Goal: Obtain resource: Download file/media

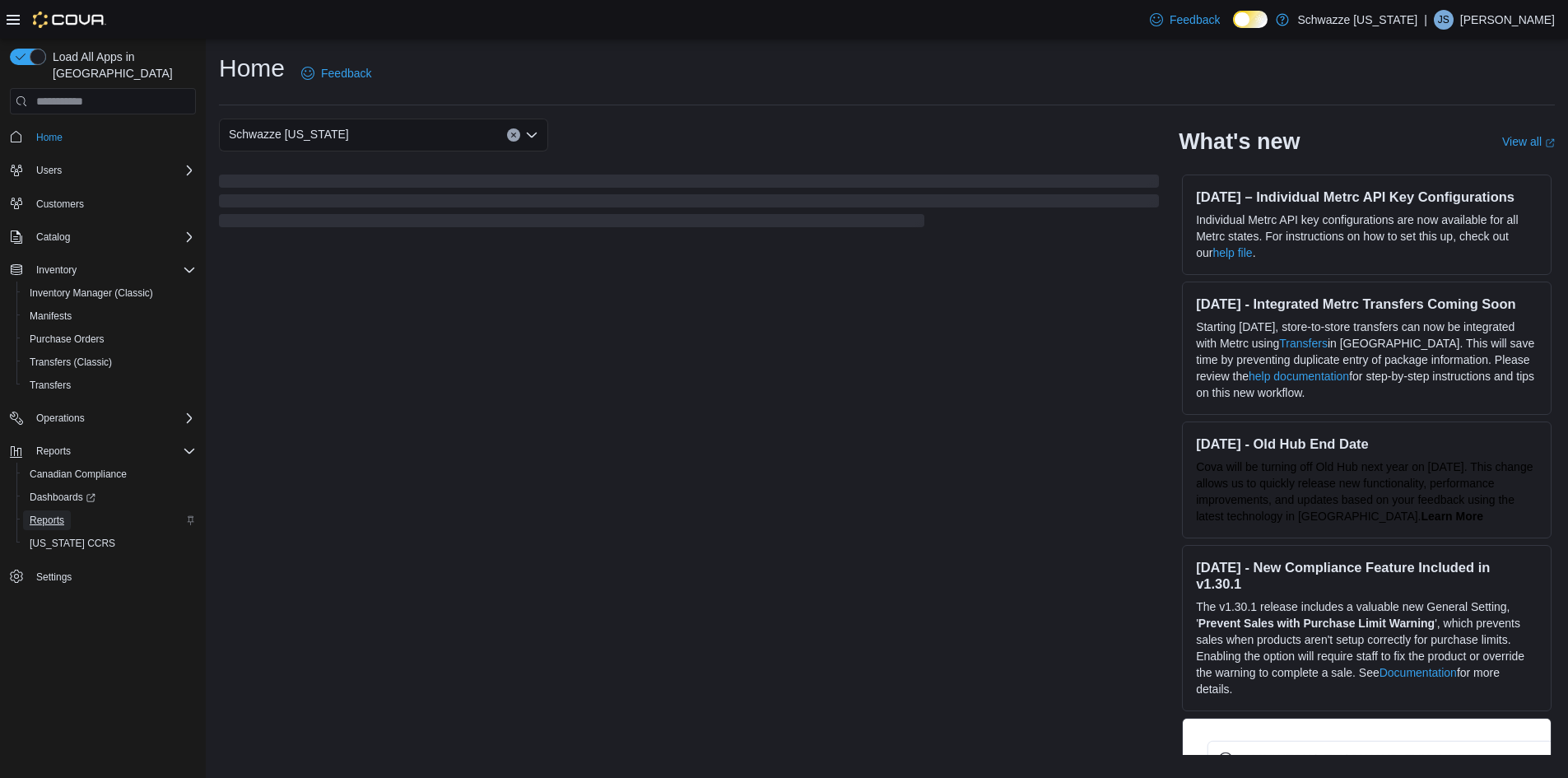
click at [46, 514] on span "Reports" at bounding box center [47, 520] width 34 height 13
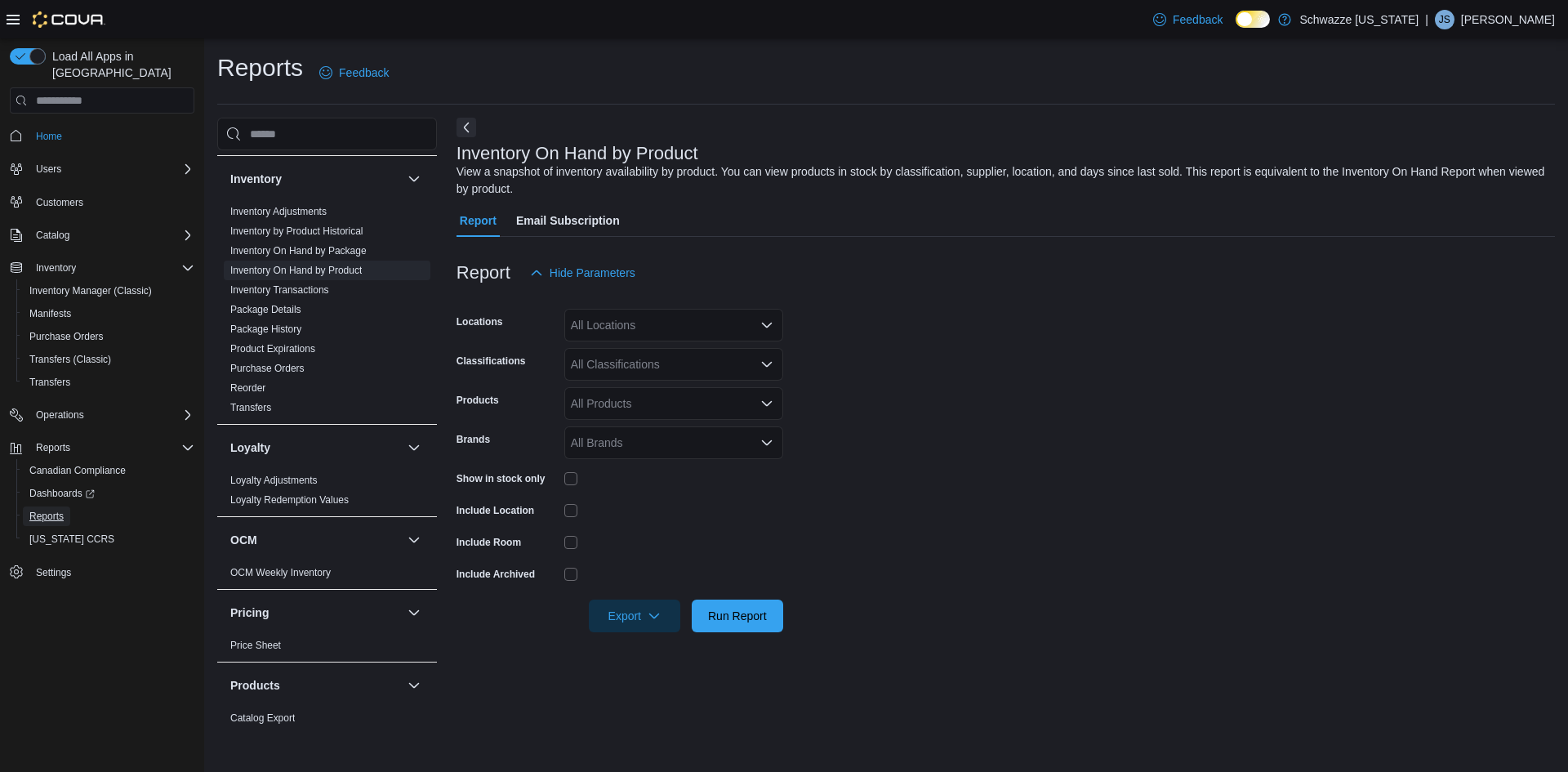
scroll to position [486, 0]
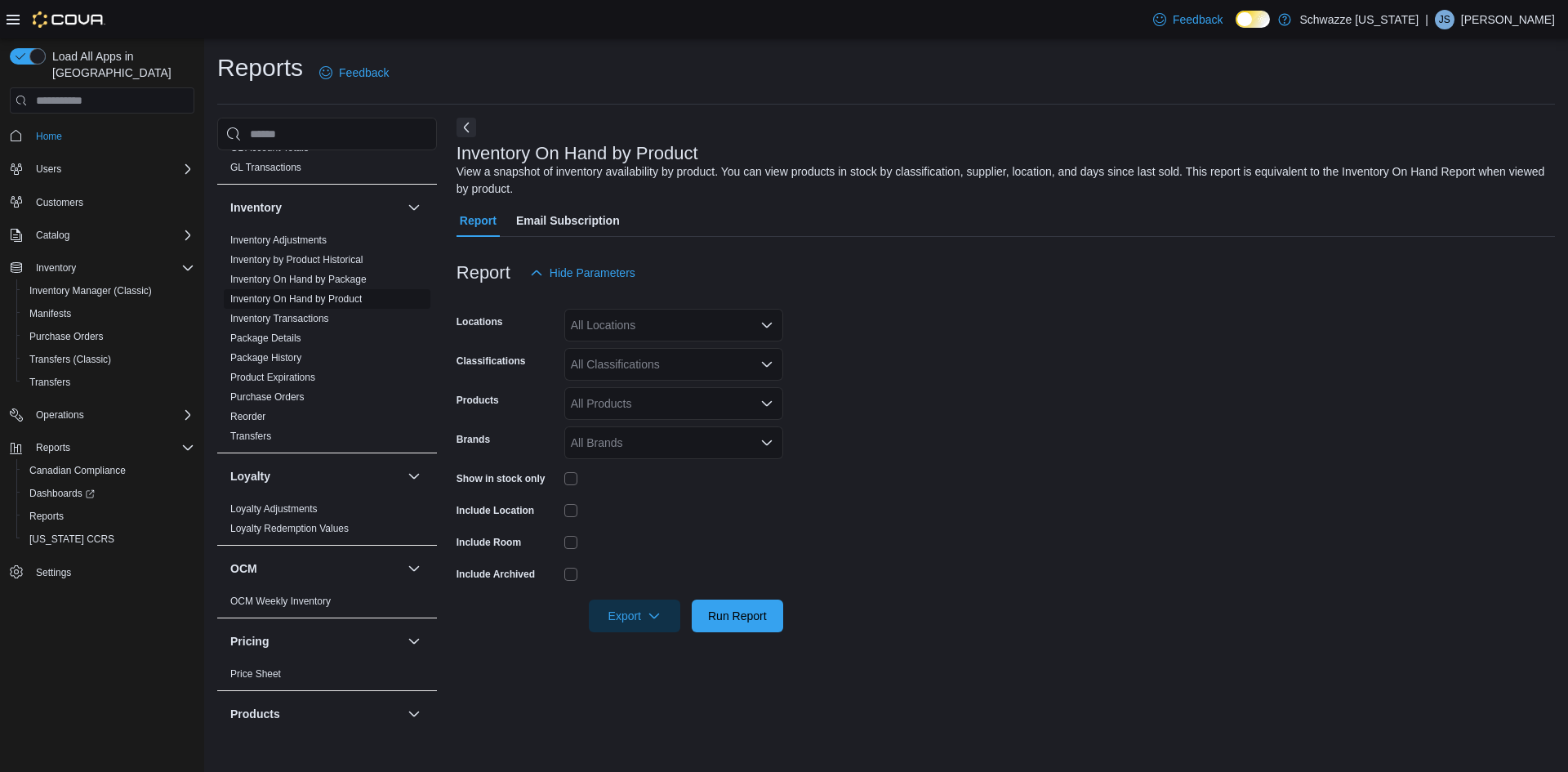
click at [311, 297] on link "Inventory On Hand by Product" at bounding box center [296, 298] width 132 height 11
click at [716, 335] on div "All Locations" at bounding box center [673, 325] width 218 height 32
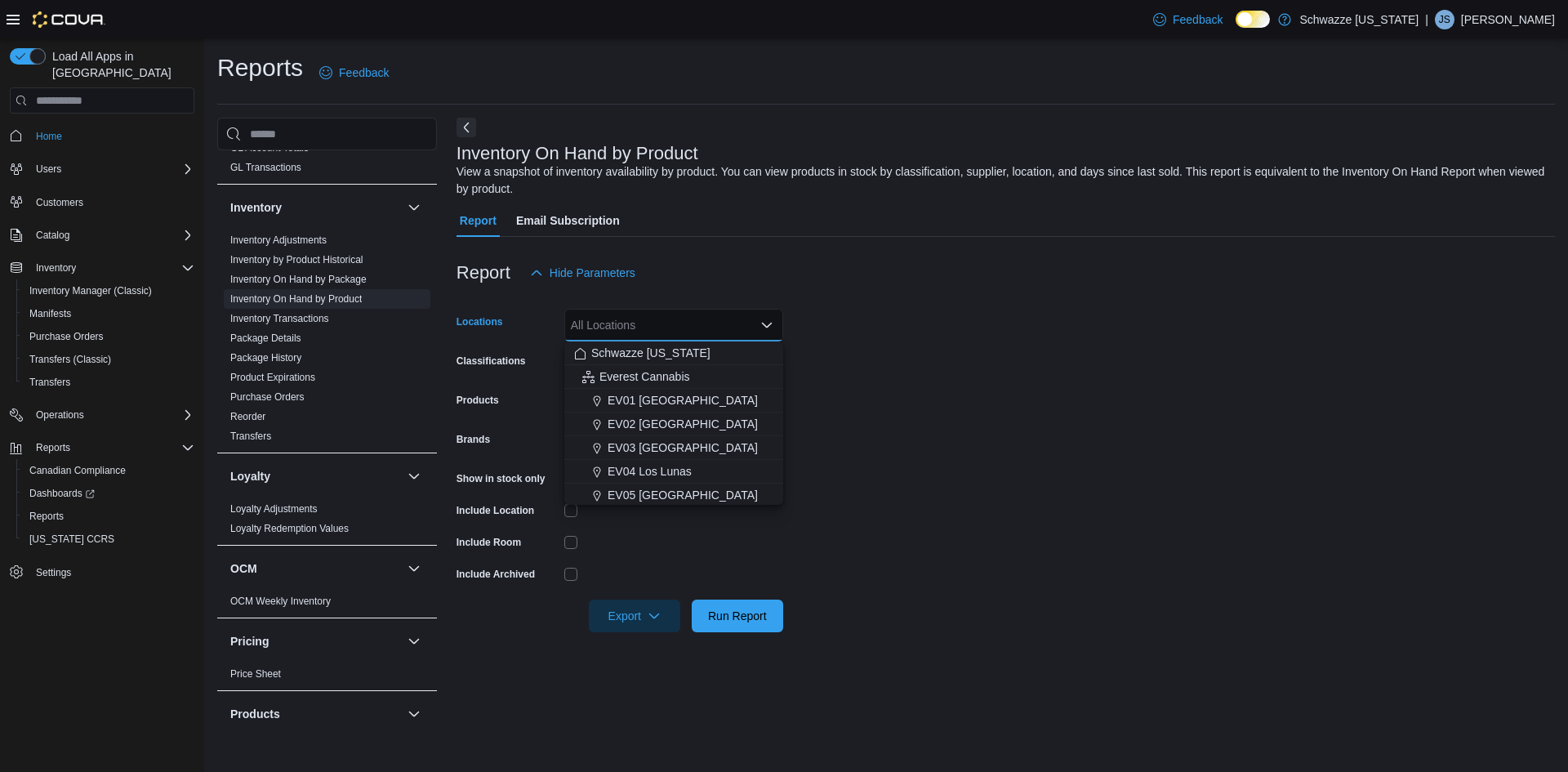
click at [657, 328] on div "All Locations" at bounding box center [673, 325] width 218 height 32
click at [655, 290] on div "Report Hide Parameters" at bounding box center [1006, 272] width 1099 height 32
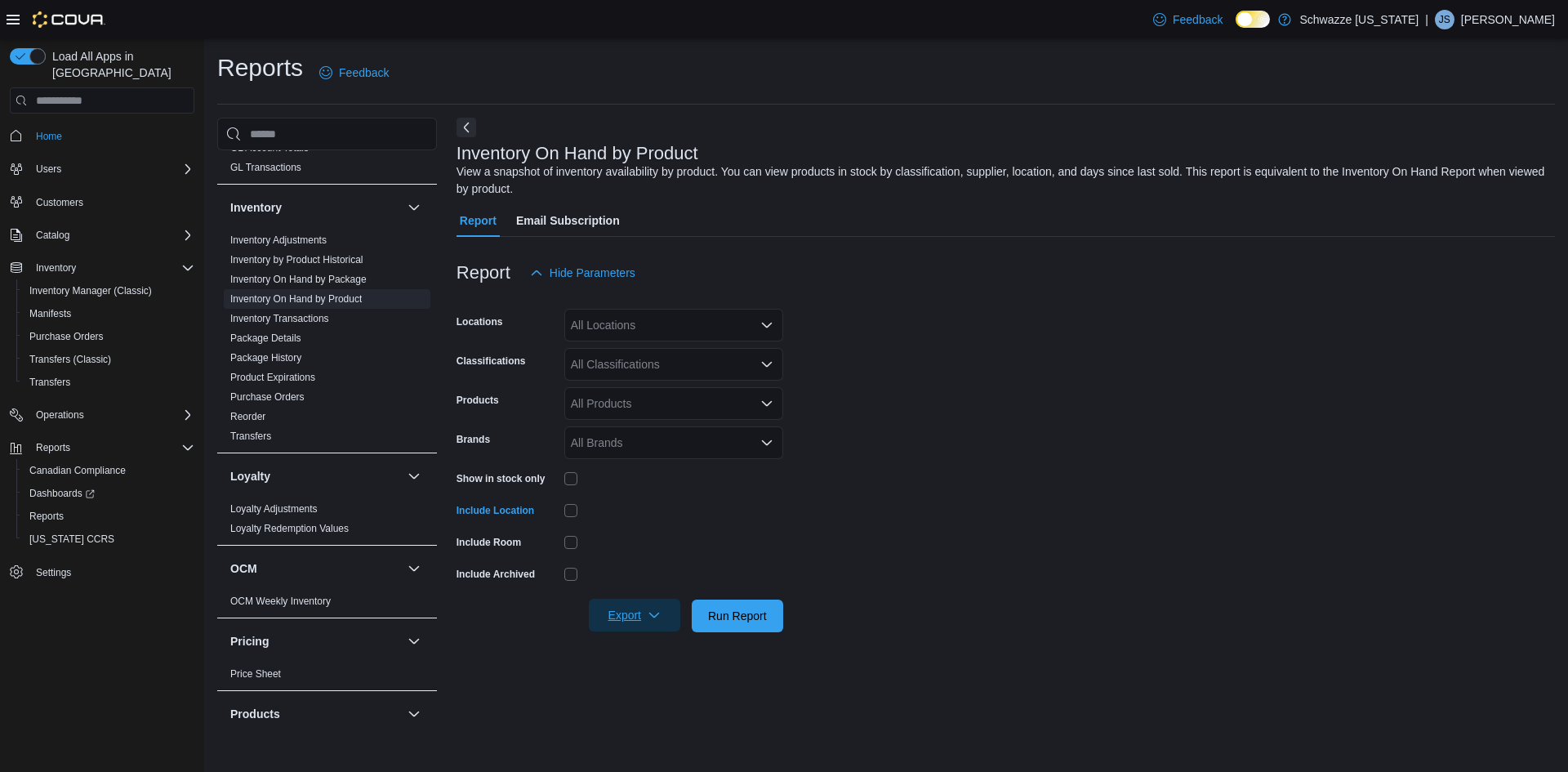
click at [616, 613] on span "Export" at bounding box center [634, 614] width 72 height 32
click at [632, 640] on button "Export to Excel" at bounding box center [637, 647] width 93 height 32
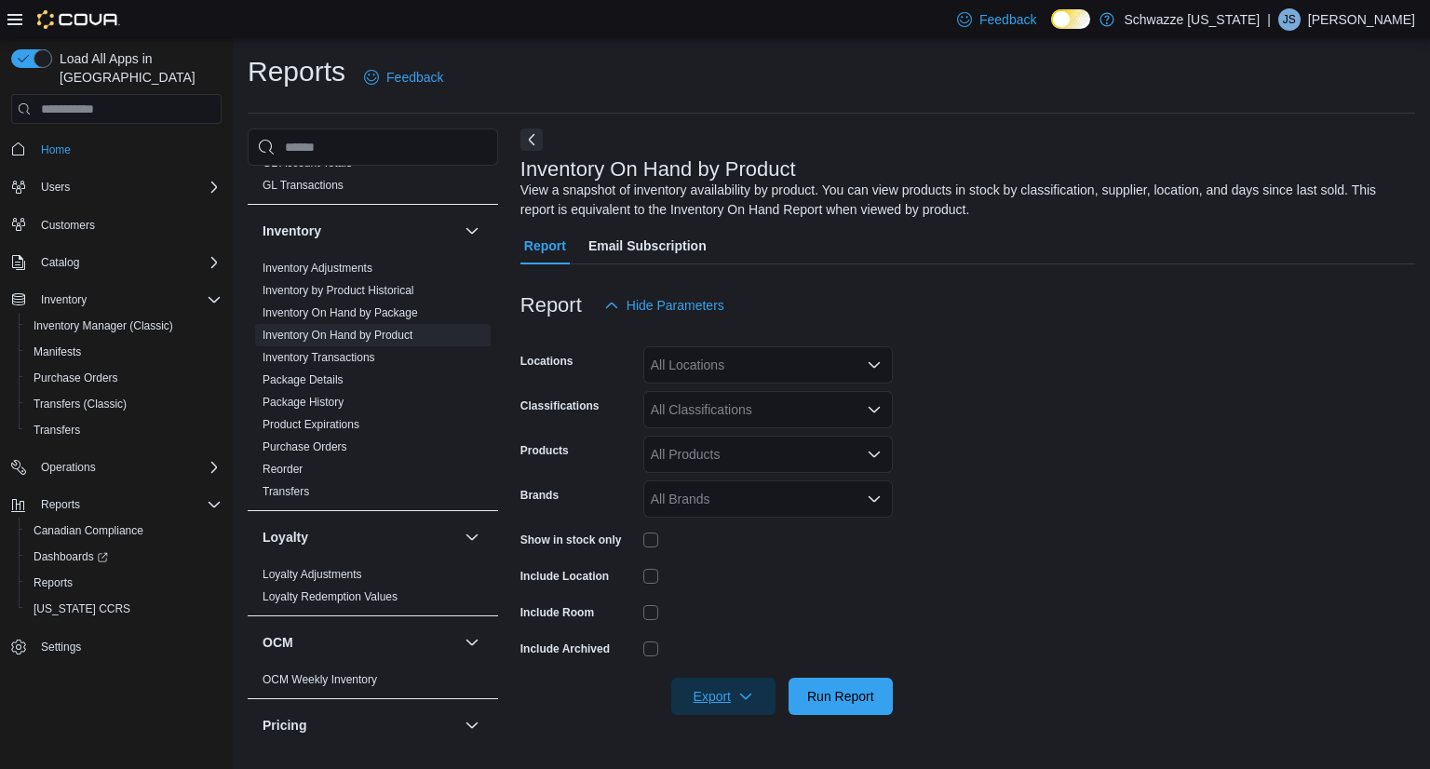
scroll to position [554, 0]
